Goal: Transaction & Acquisition: Purchase product/service

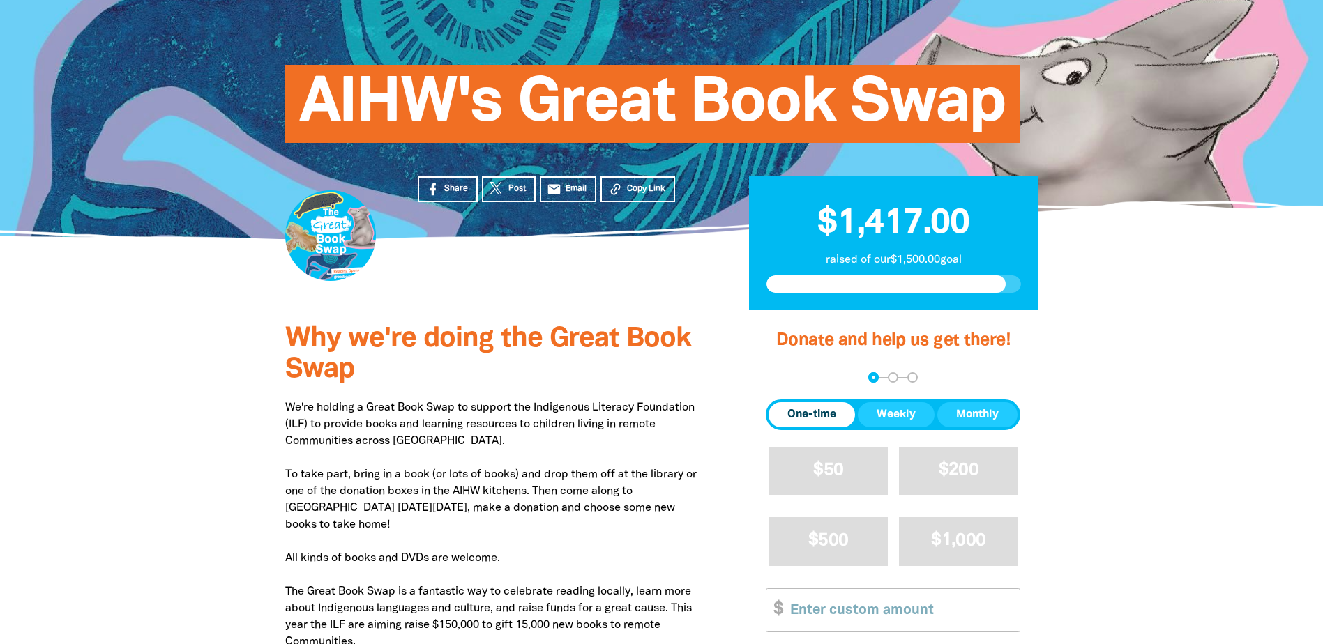
scroll to position [139, 0]
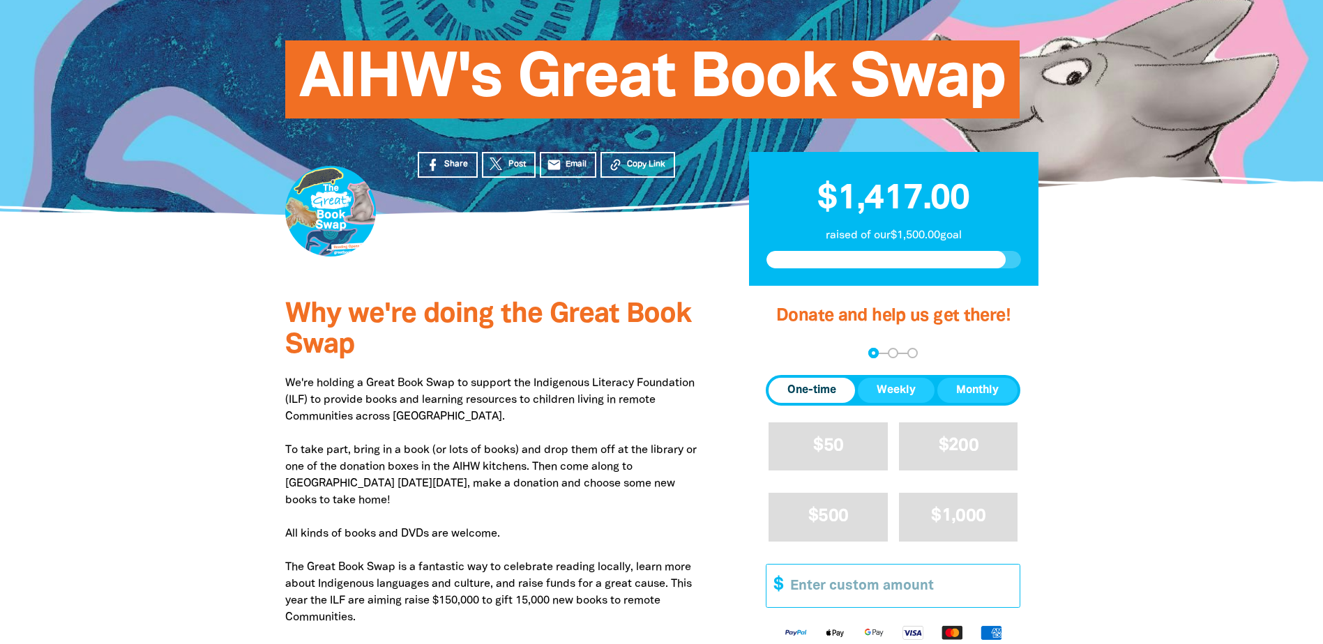
click at [812, 584] on input "Other Amount" at bounding box center [899, 586] width 239 height 43
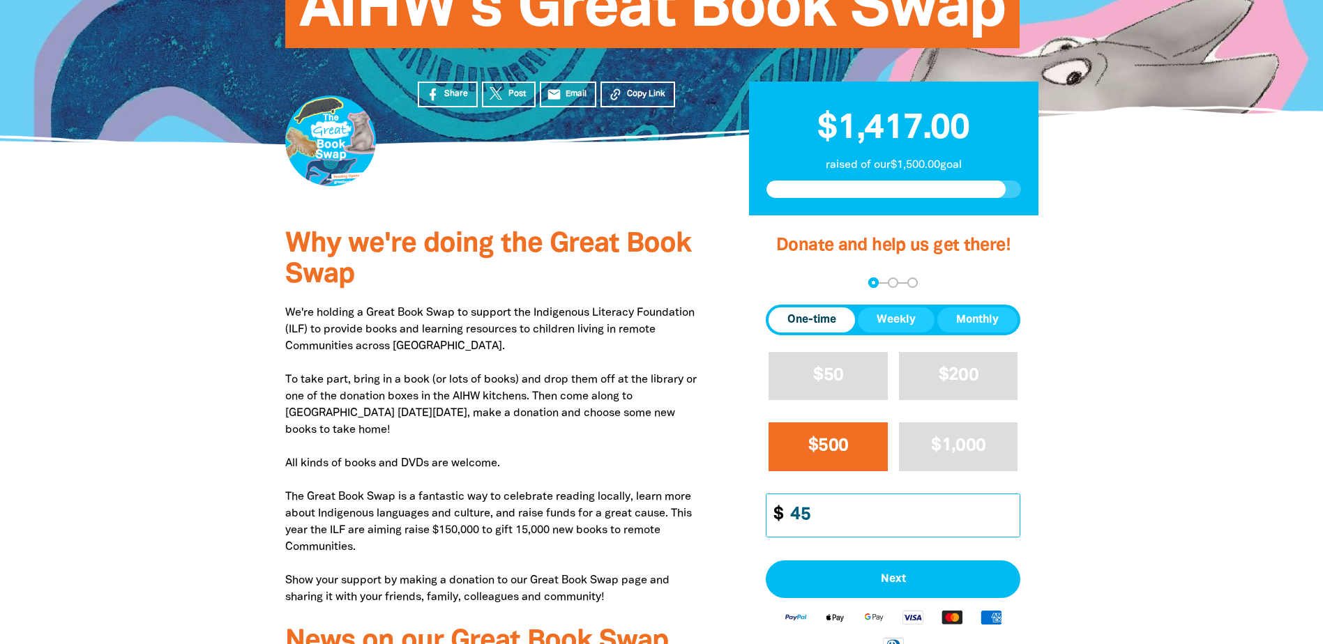
scroll to position [279, 0]
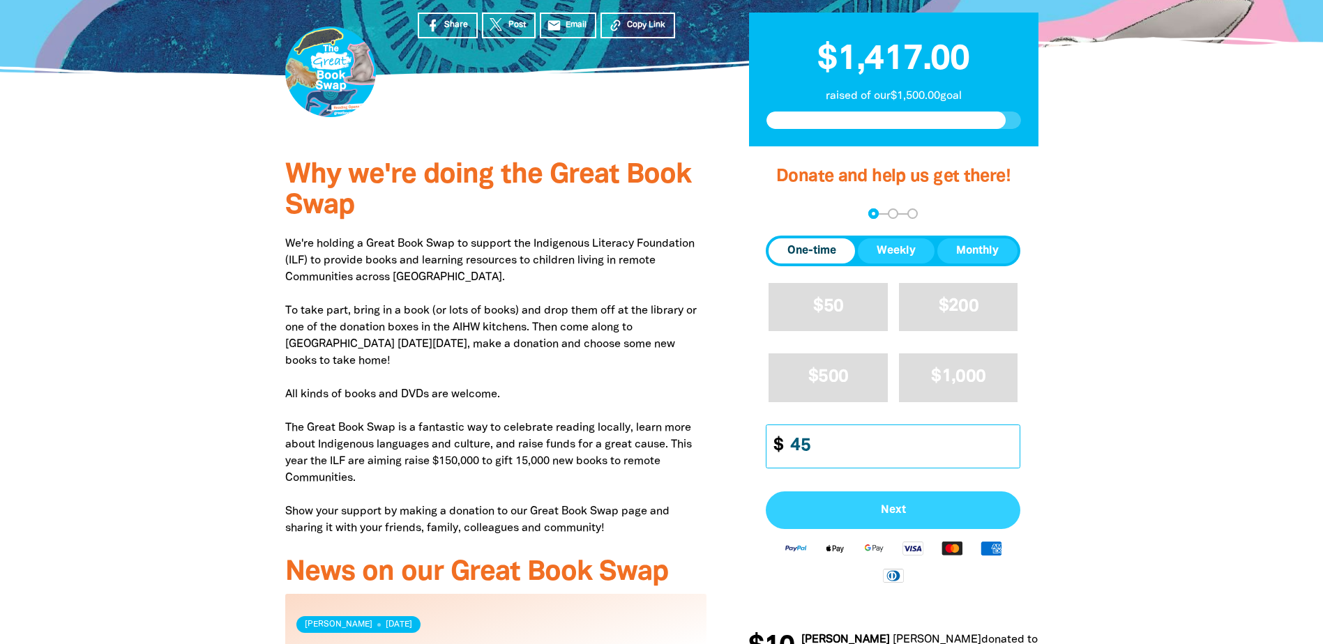
type input "45"
click at [845, 509] on span "Next" at bounding box center [893, 510] width 224 height 11
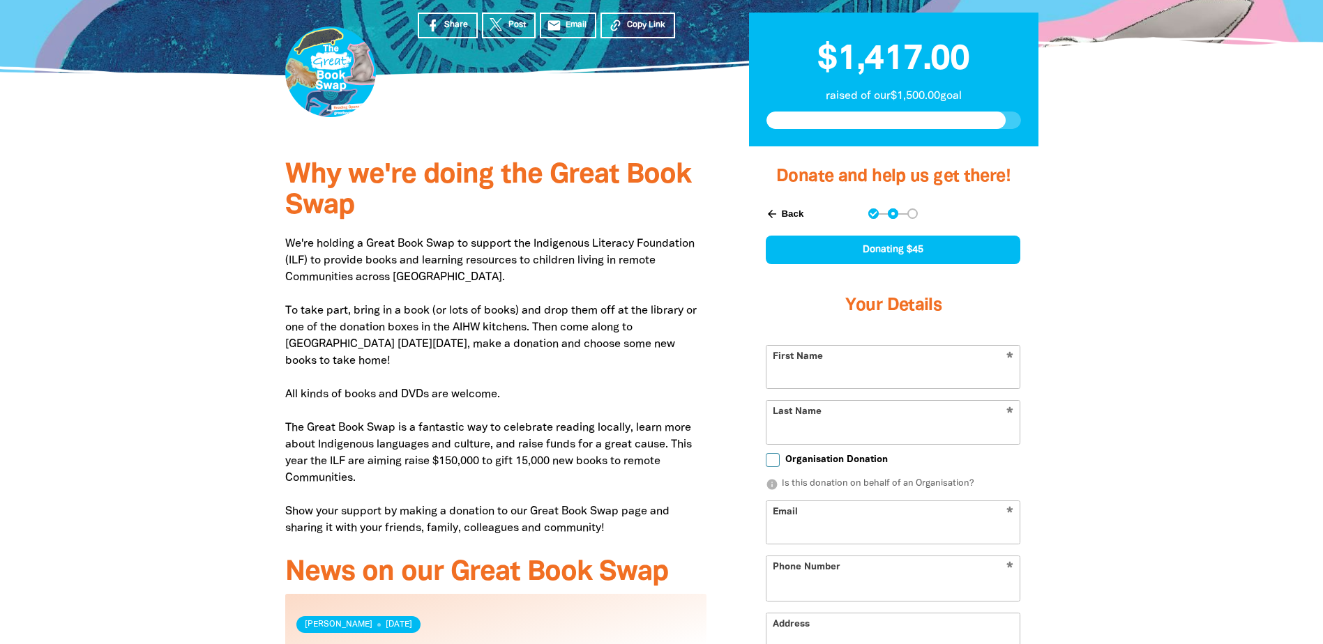
select select "AU"
click at [845, 366] on input "First Name" at bounding box center [892, 367] width 253 height 43
type input "[PERSON_NAME]"
type input "Woodcroft"
type input "[EMAIL_ADDRESS][DOMAIN_NAME]"
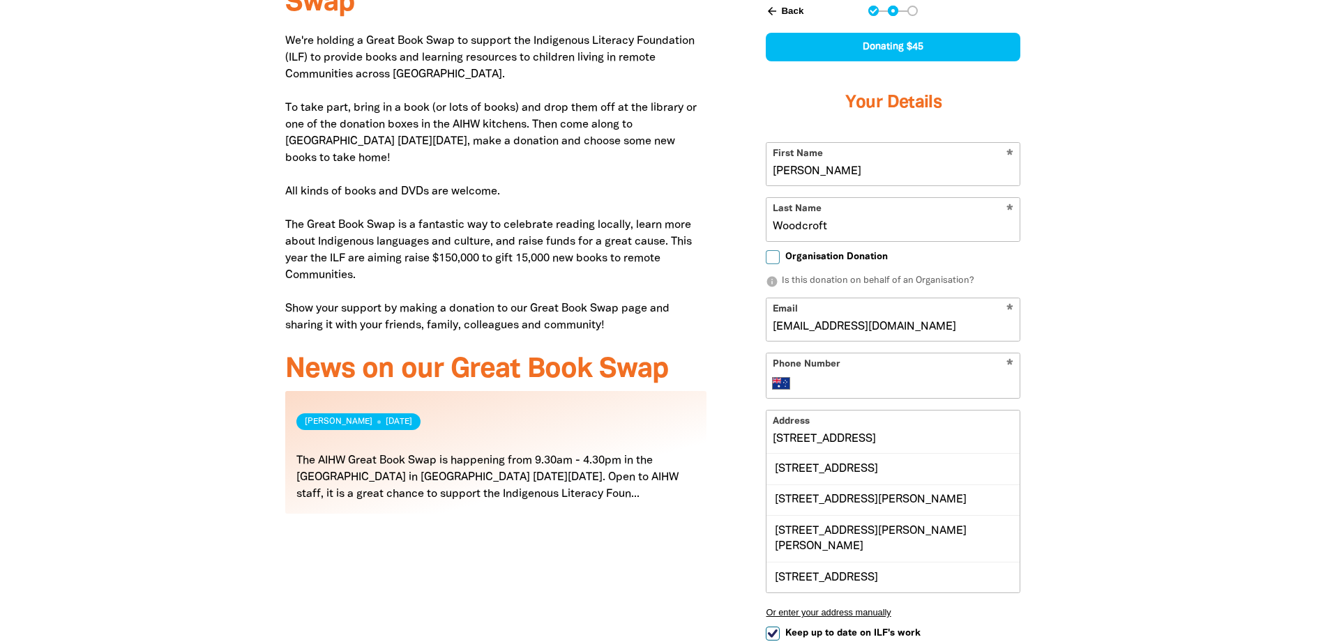
scroll to position [488, 0]
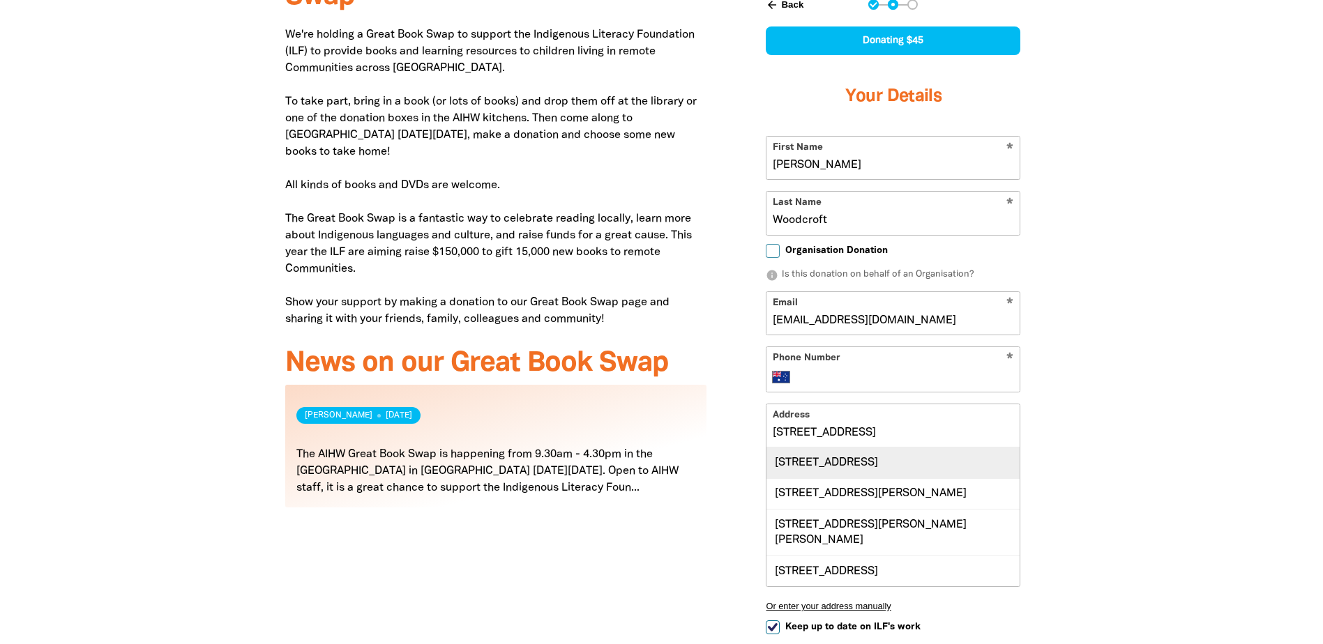
click at [801, 465] on div "[STREET_ADDRESS]" at bounding box center [892, 463] width 253 height 30
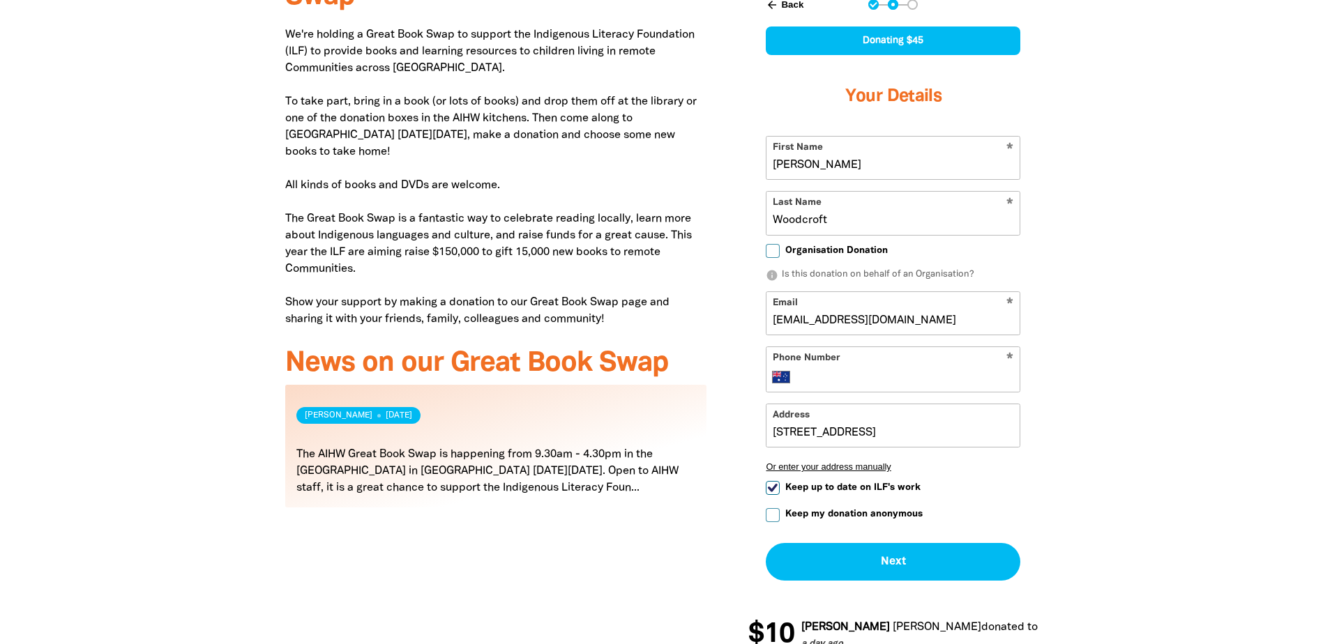
type input "[STREET_ADDRESS]"
click at [801, 375] on input "Phone Number" at bounding box center [907, 377] width 213 height 17
type input "[PHONE_NUMBER]"
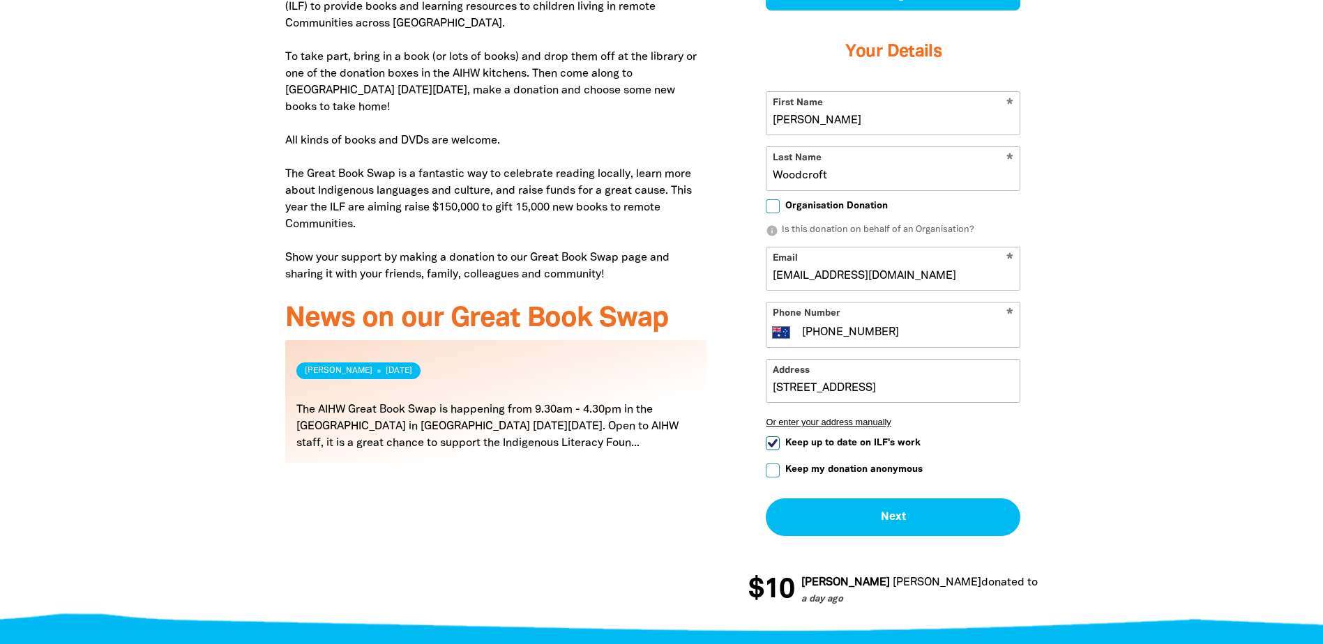
scroll to position [558, 0]
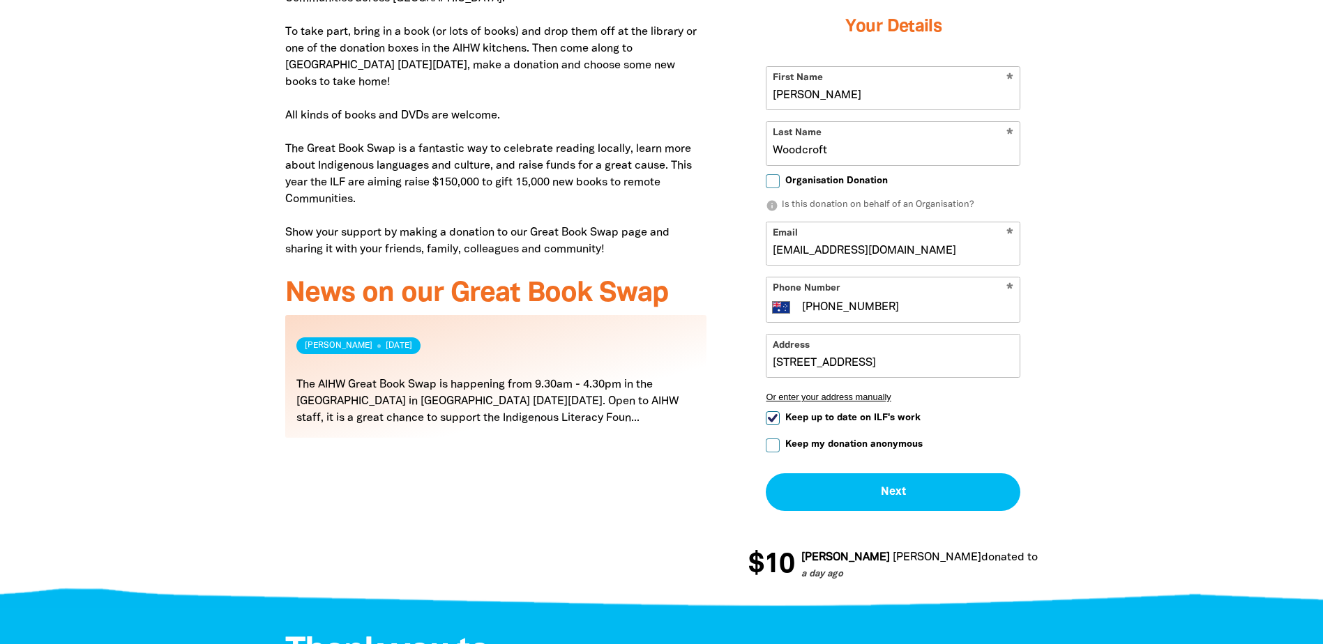
click at [768, 416] on input "Keep up to date on ILF's work" at bounding box center [773, 418] width 14 height 14
checkbox input "false"
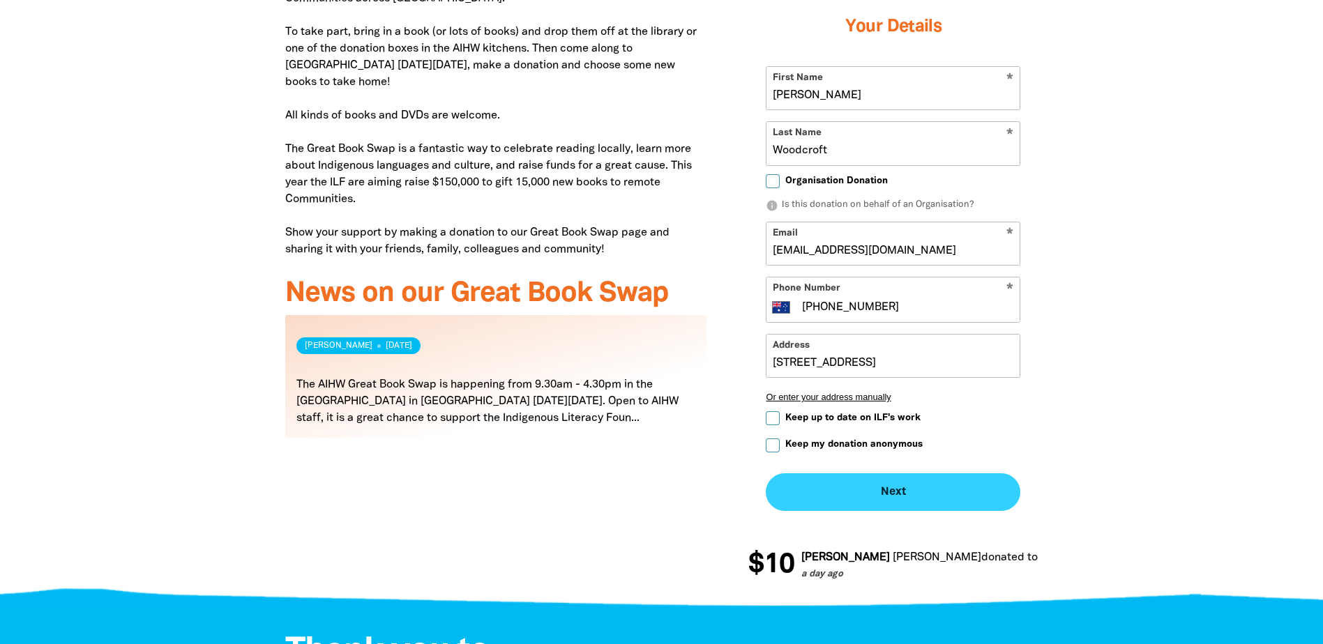
click at [911, 489] on button "Next chevron_right" at bounding box center [893, 493] width 255 height 38
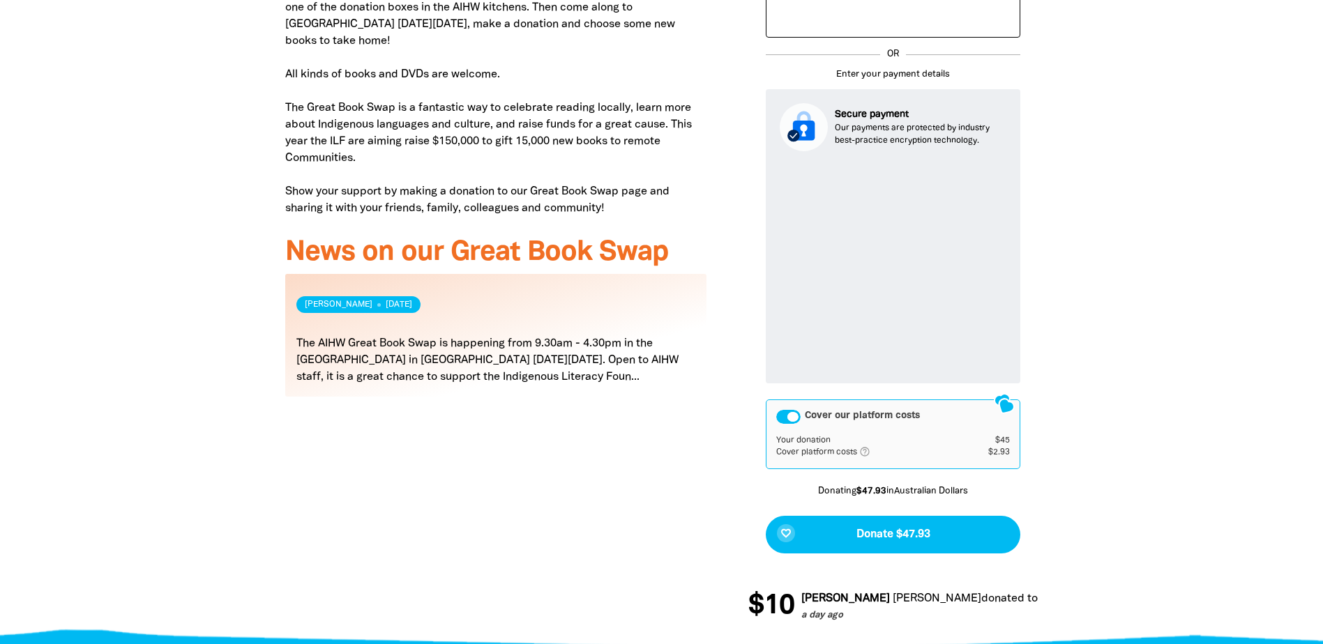
scroll to position [666, 0]
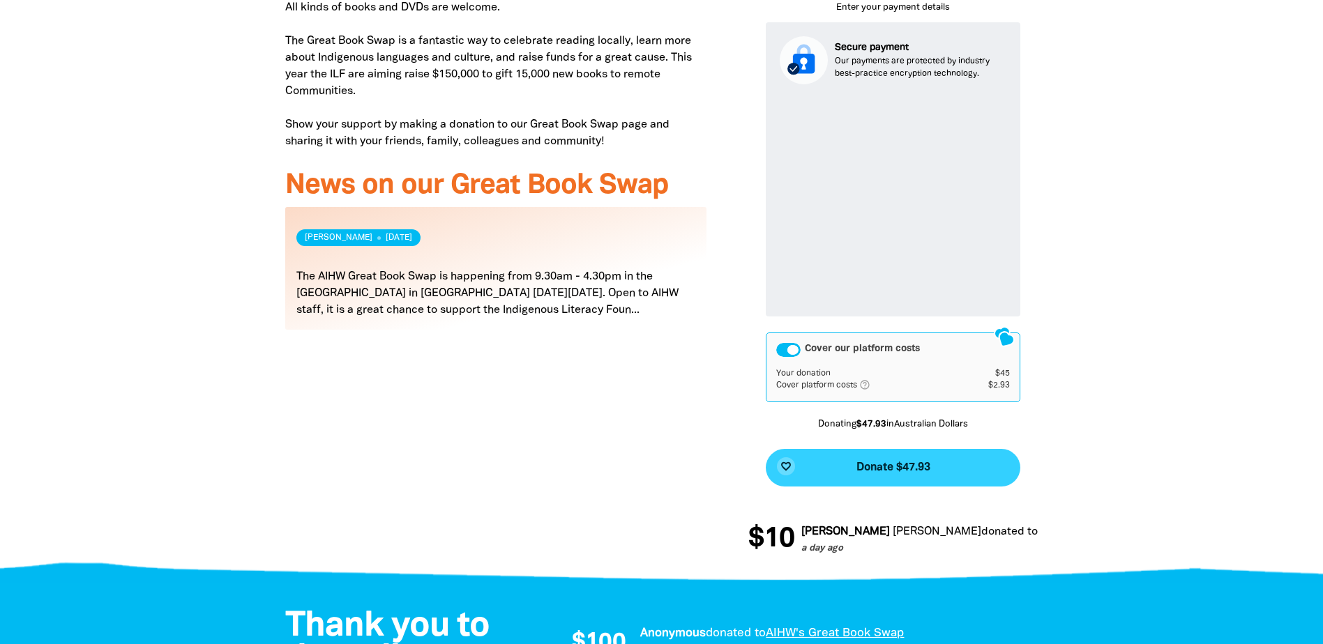
click at [897, 468] on span "Donate $47.93" at bounding box center [893, 467] width 74 height 11
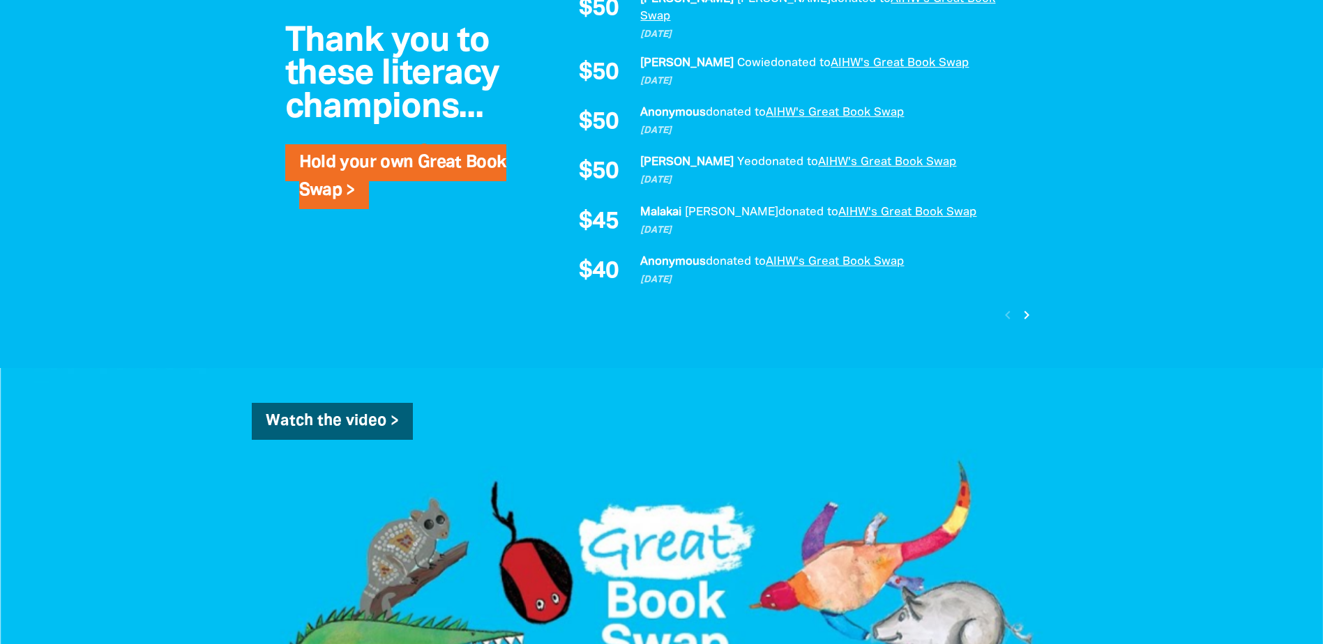
scroll to position [1497, 0]
